Goal: Find specific page/section: Find specific page/section

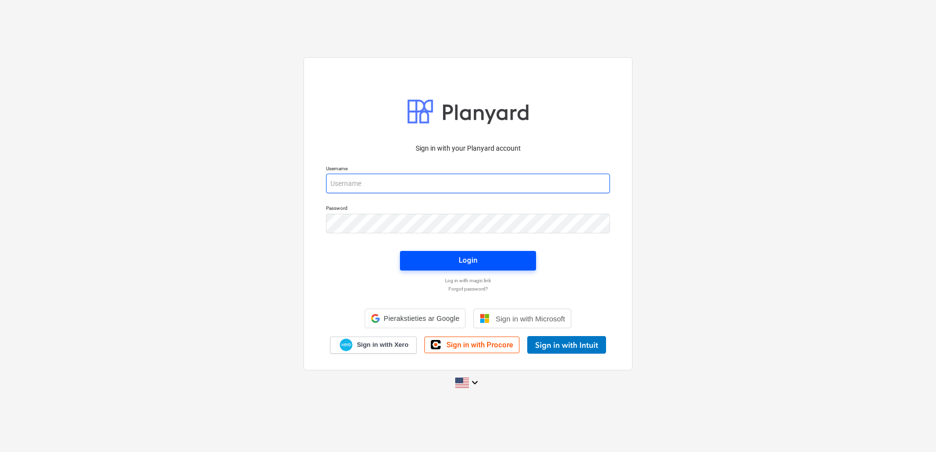
type input "[EMAIL_ADDRESS][DOMAIN_NAME]"
click at [489, 260] on button "Login" at bounding box center [468, 261] width 136 height 20
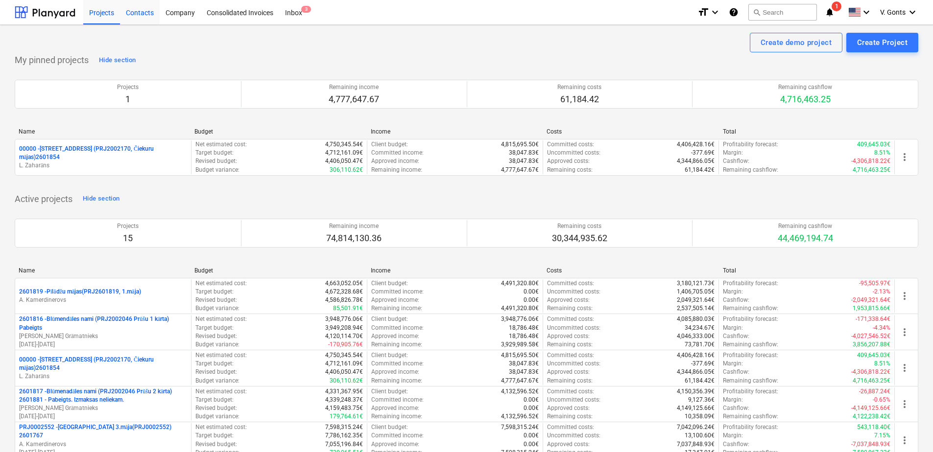
click at [141, 10] on div "Contacts" at bounding box center [140, 12] width 40 height 25
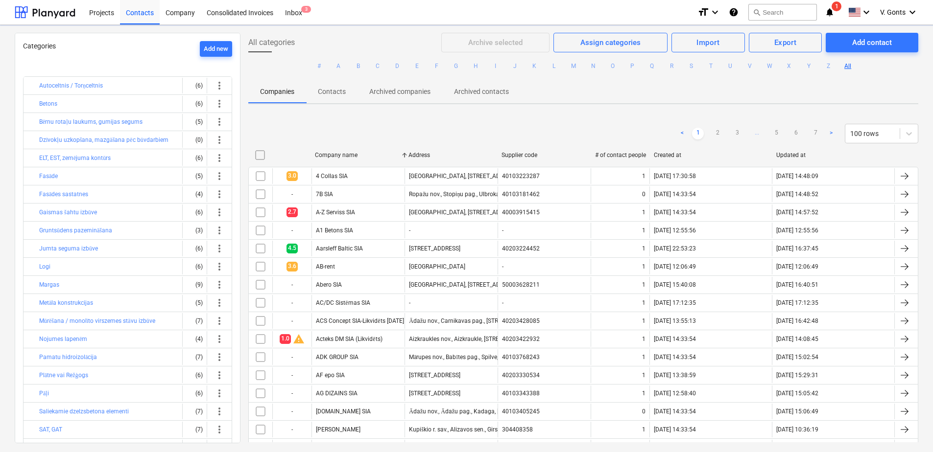
click at [325, 93] on p "Contacts" at bounding box center [332, 92] width 28 height 10
click at [327, 93] on p "Contacts" at bounding box center [332, 92] width 28 height 10
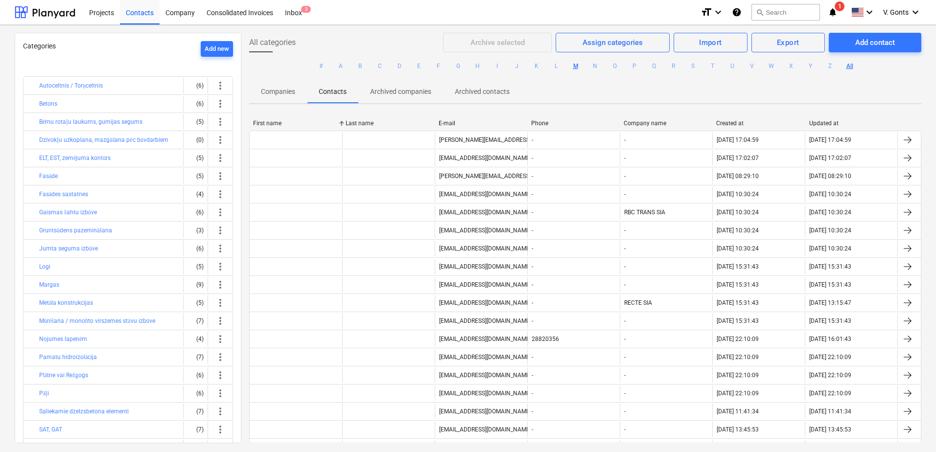
click at [570, 65] on button "M" at bounding box center [576, 66] width 12 height 12
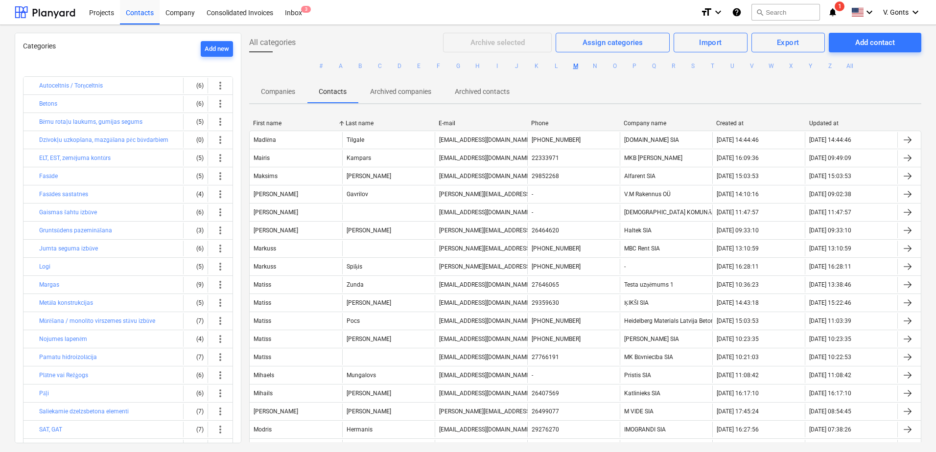
click at [571, 66] on button "M" at bounding box center [576, 66] width 12 height 12
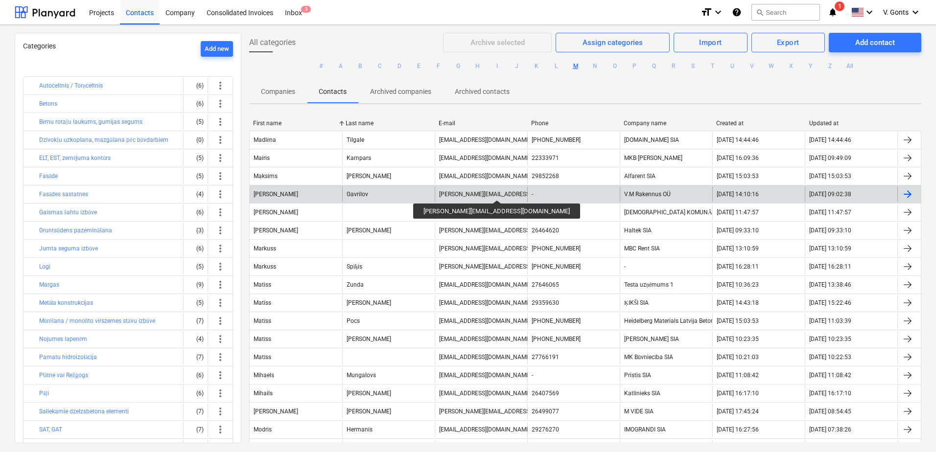
click at [457, 191] on div "[PERSON_NAME][EMAIL_ADDRESS][DOMAIN_NAME]" at bounding box center [507, 194] width 137 height 7
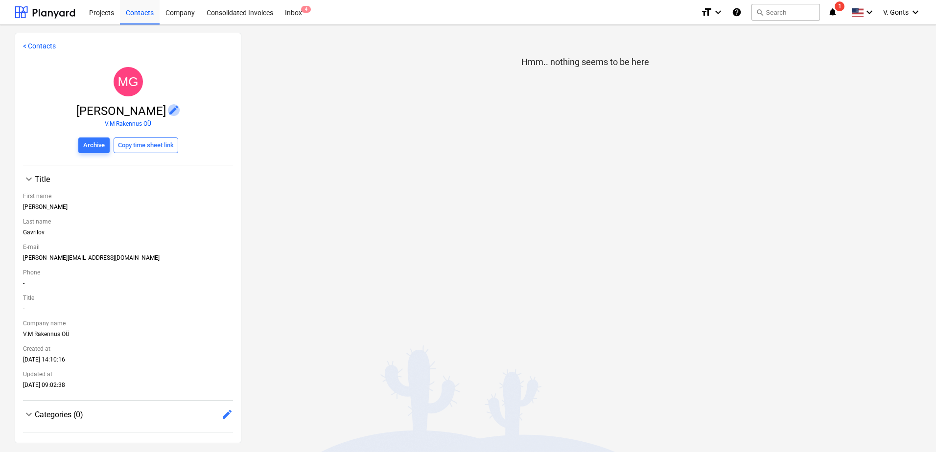
click at [168, 107] on span "edit" at bounding box center [174, 110] width 12 height 12
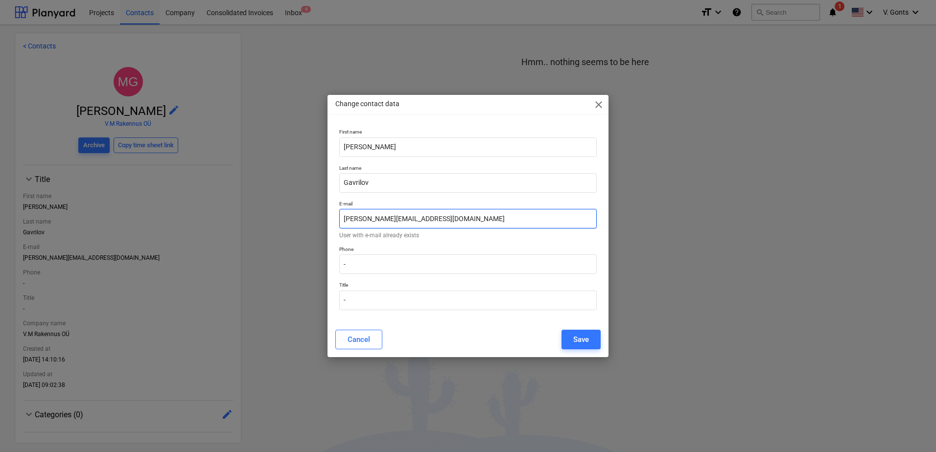
drag, startPoint x: 416, startPoint y: 220, endPoint x: 368, endPoint y: 224, distance: 48.6
click at [368, 224] on input "[PERSON_NAME][EMAIL_ADDRESS][DOMAIN_NAME]" at bounding box center [467, 219] width 257 height 20
click at [601, 102] on span "close" at bounding box center [599, 105] width 12 height 12
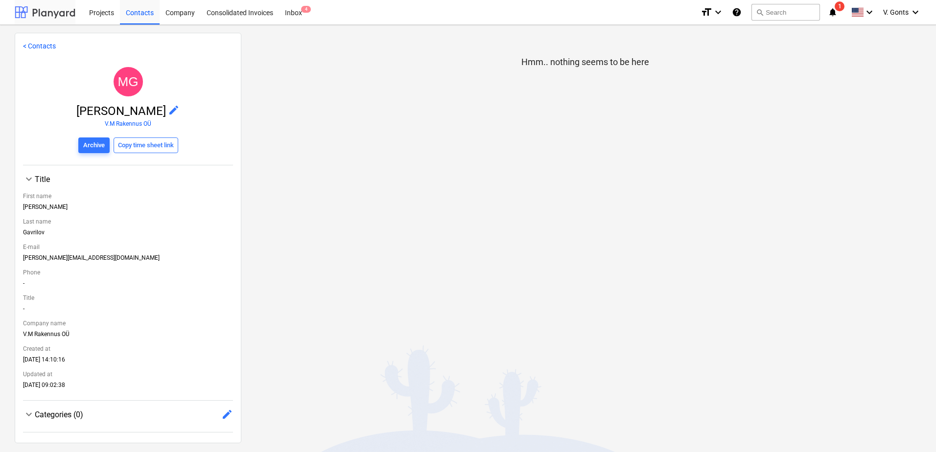
click at [45, 23] on div at bounding box center [45, 12] width 61 height 24
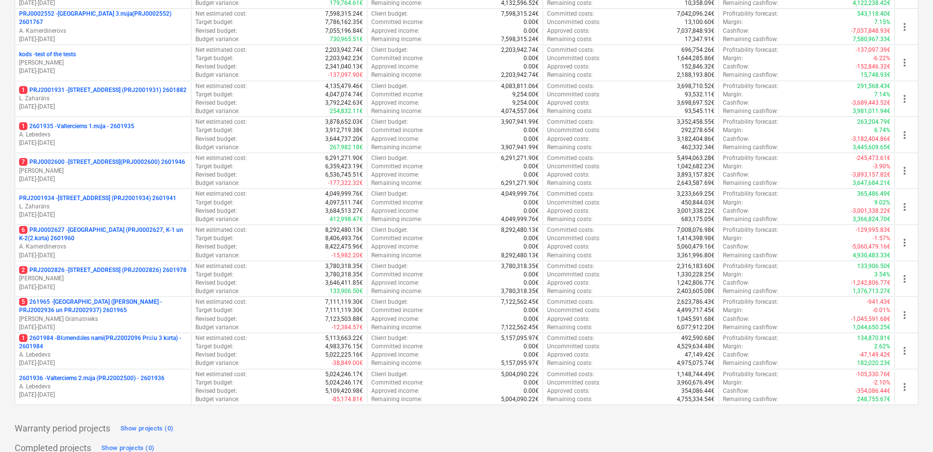
scroll to position [445, 0]
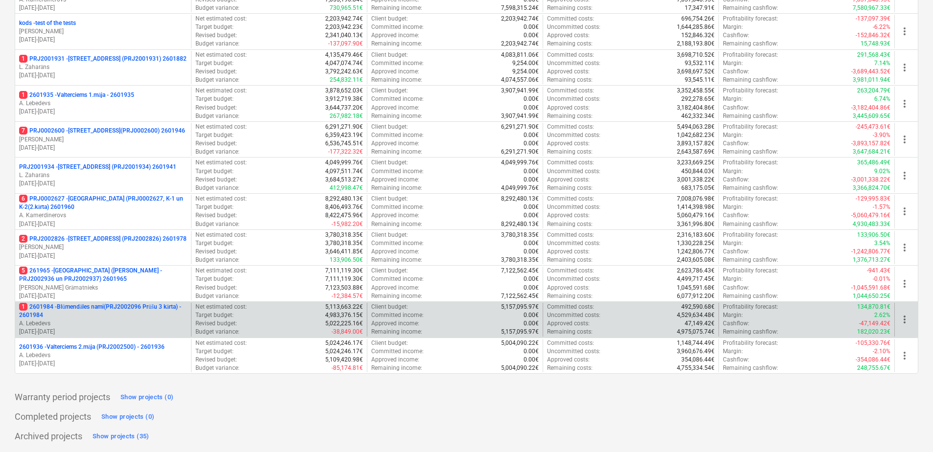
click at [114, 307] on p "1 2601984 - Blūmendāles nami(PRJ2002096 Prūšu 3 kārta) - 2601984" at bounding box center [103, 311] width 168 height 17
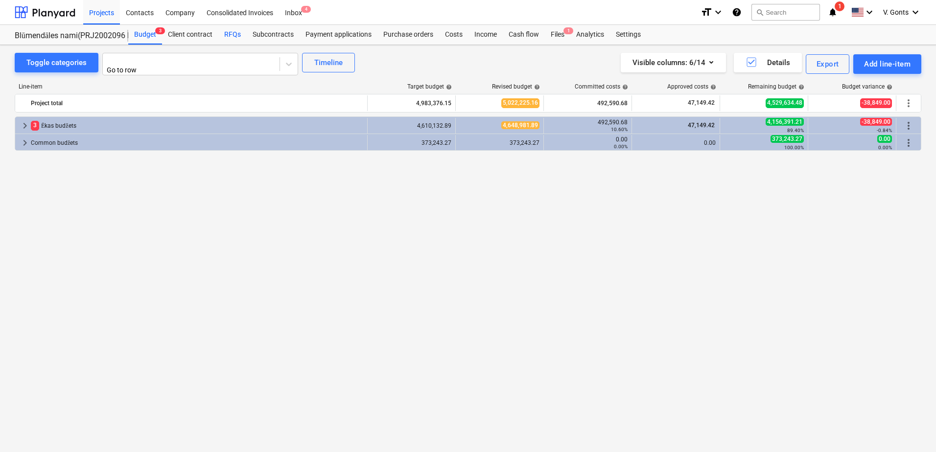
click at [238, 31] on div "RFQs" at bounding box center [232, 35] width 28 height 20
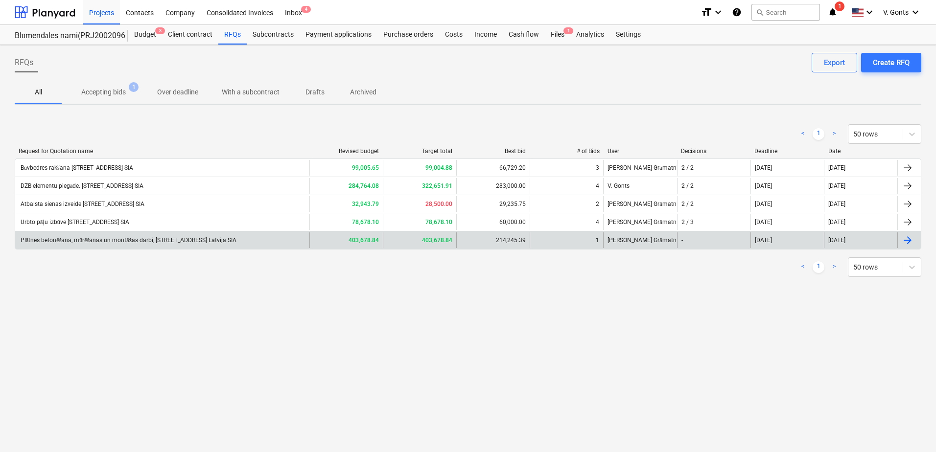
click at [141, 239] on div "Plātnes betonēšana, mūrēšanas un montāžas darbi, [STREET_ADDRESS] Latvija SIA" at bounding box center [127, 240] width 217 height 7
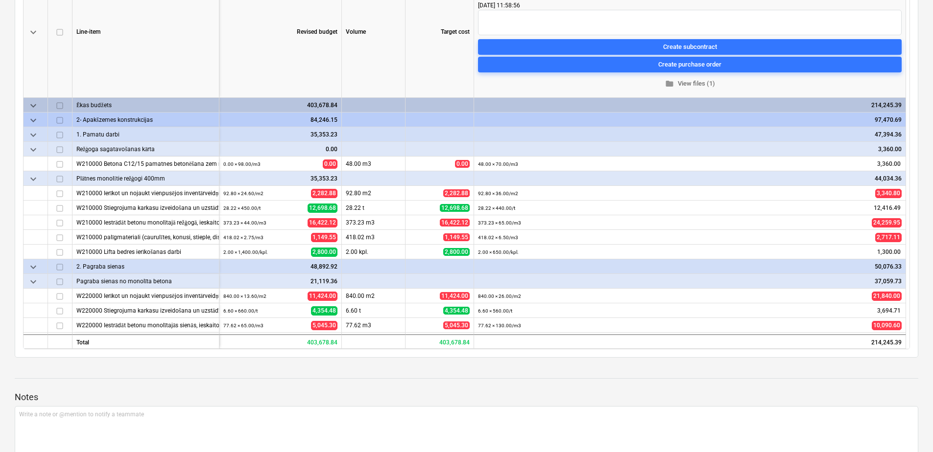
scroll to position [174, 0]
